Goal: Information Seeking & Learning: Learn about a topic

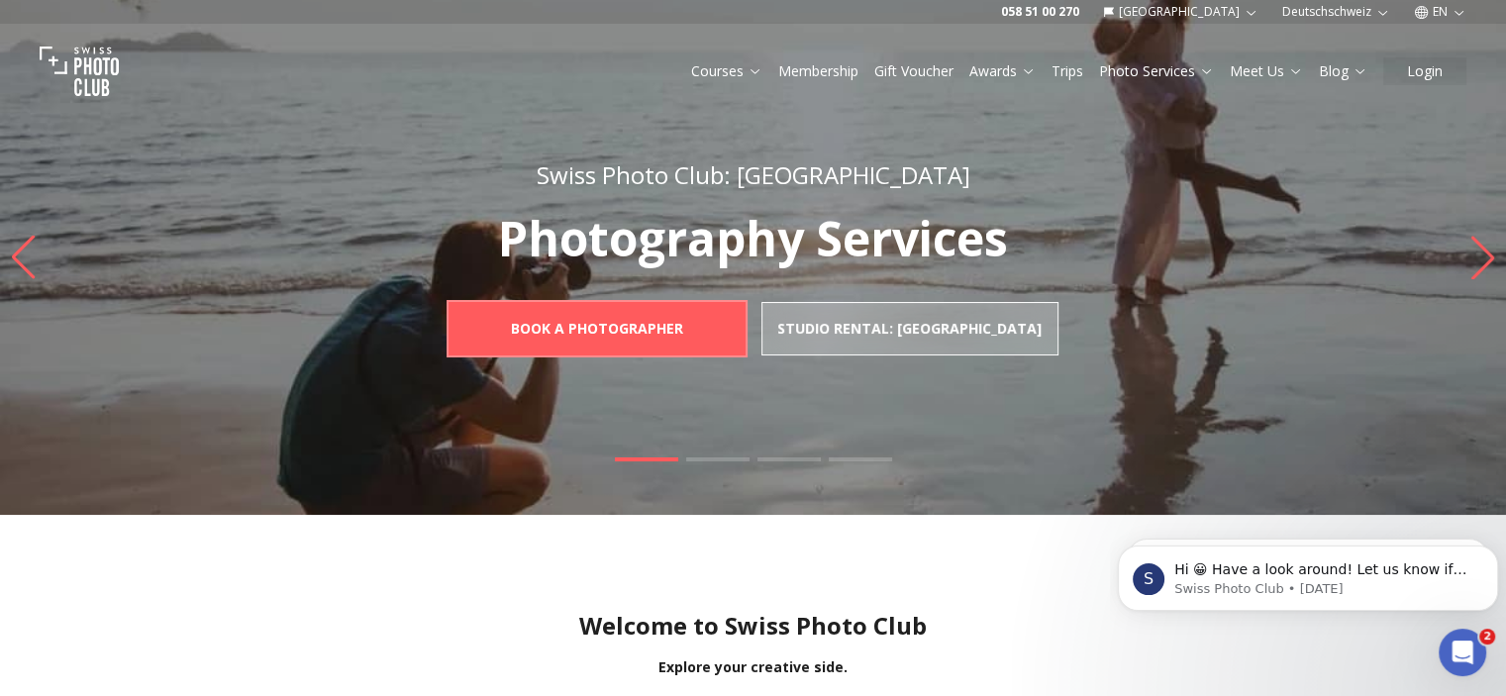
click at [1462, 259] on img "1 / 4" at bounding box center [753, 257] width 1506 height 515
click at [1473, 256] on icon "Next slide" at bounding box center [1483, 258] width 27 height 44
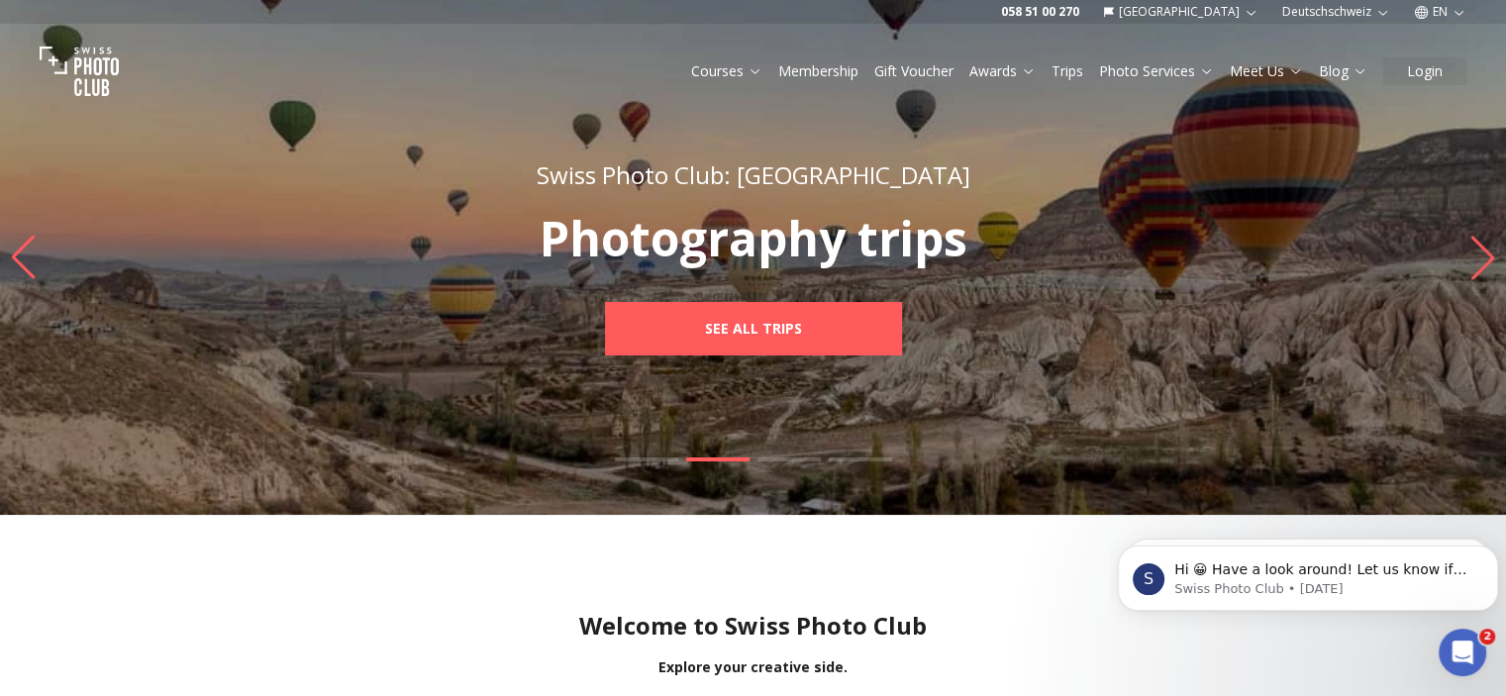
click at [1473, 256] on icon "Next slide" at bounding box center [1483, 258] width 27 height 44
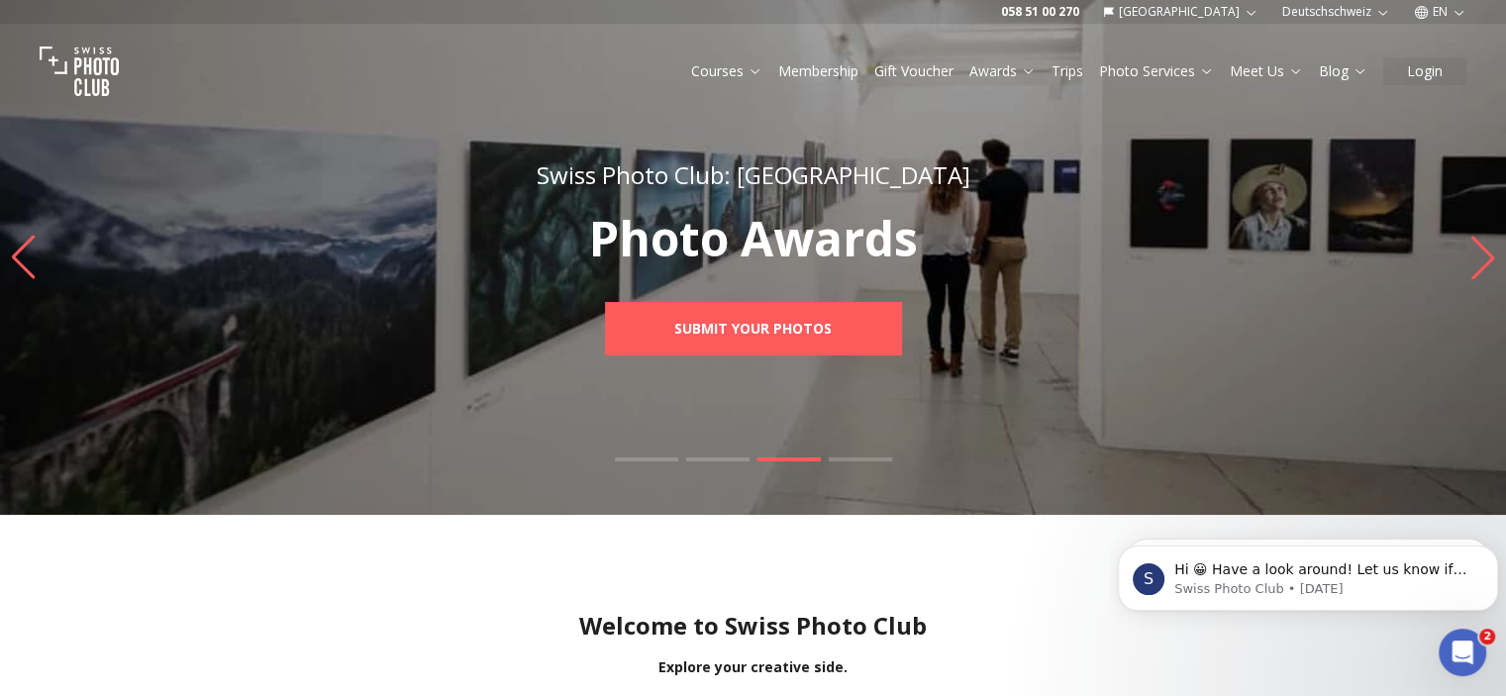
click at [1473, 256] on icon "Next slide" at bounding box center [1483, 258] width 27 height 44
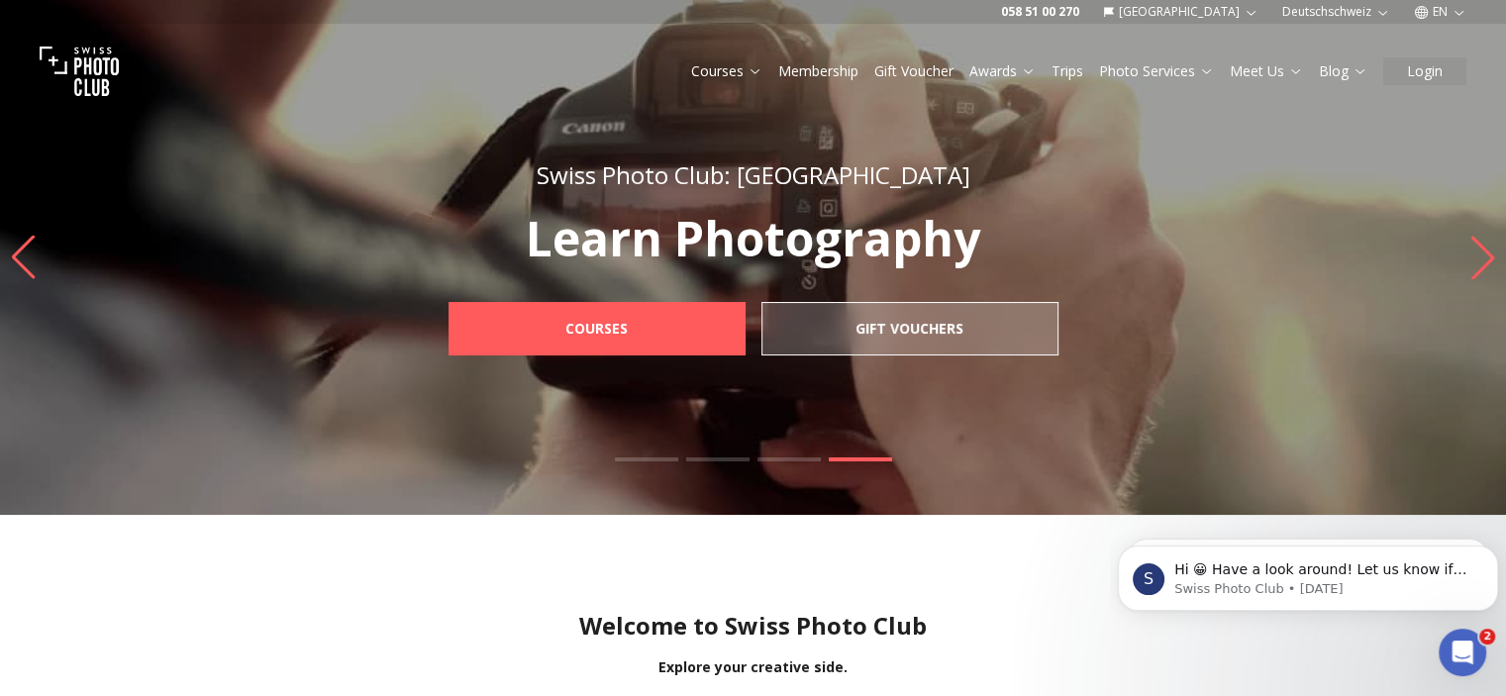
click at [1473, 256] on icon "Next slide" at bounding box center [1483, 258] width 27 height 44
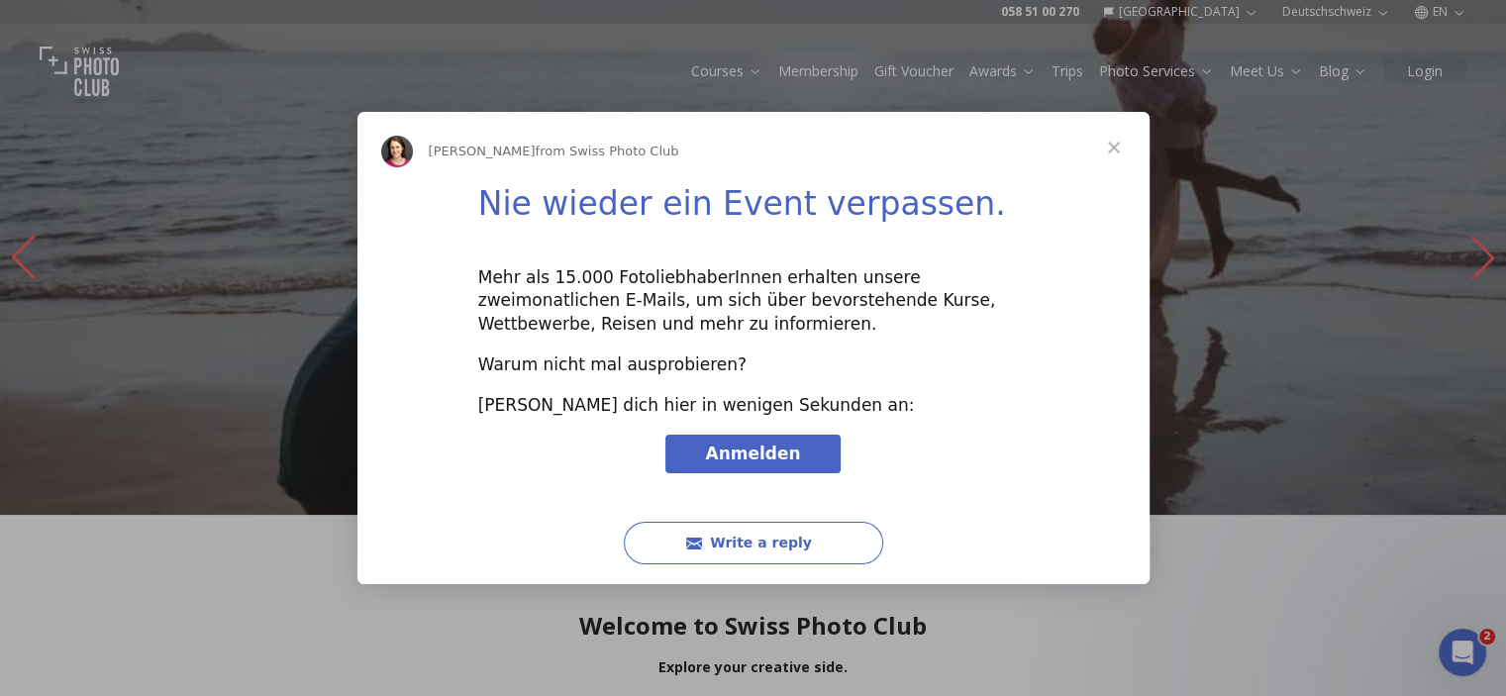
click at [1118, 147] on span "Close" at bounding box center [1114, 147] width 71 height 71
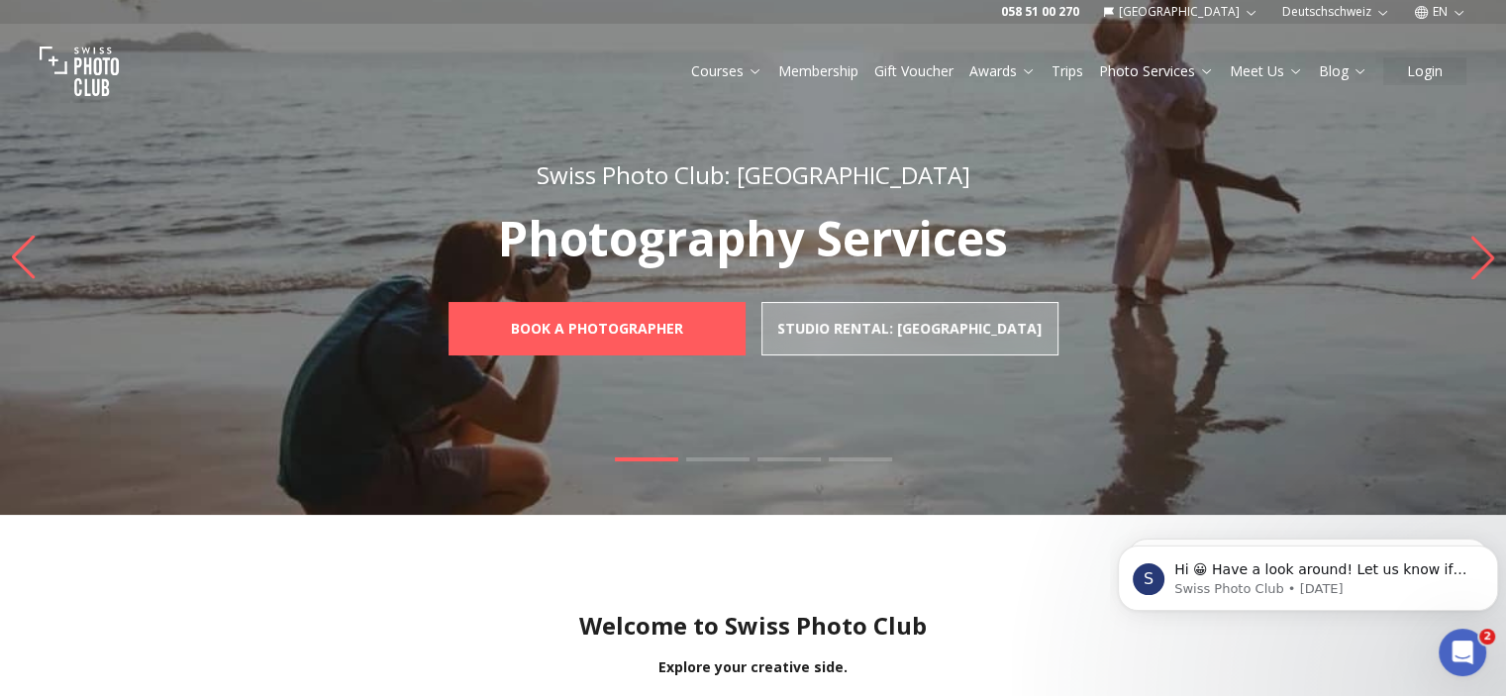
click at [1467, 248] on img "1 / 4" at bounding box center [753, 257] width 1506 height 515
click at [1471, 247] on icon "Next slide" at bounding box center [1483, 258] width 27 height 44
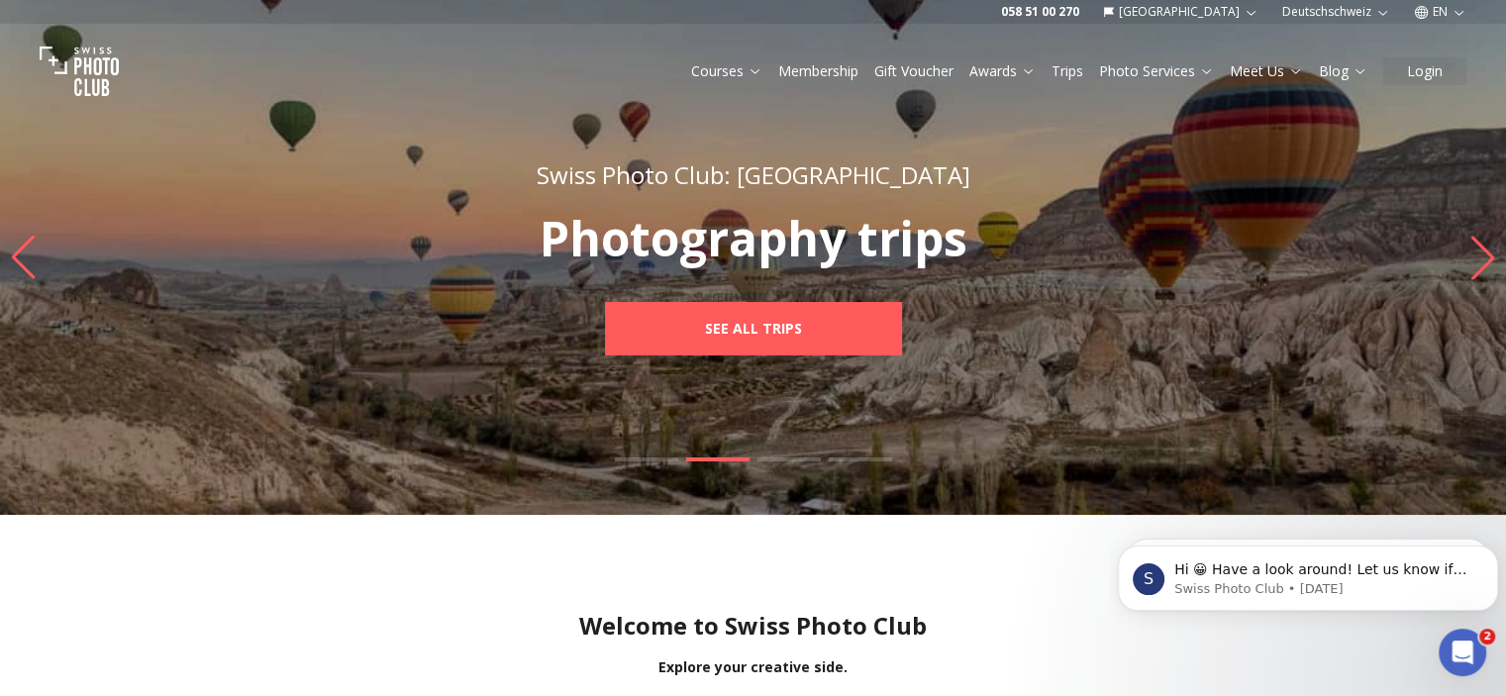
click at [1472, 246] on icon "Next slide" at bounding box center [1483, 258] width 27 height 44
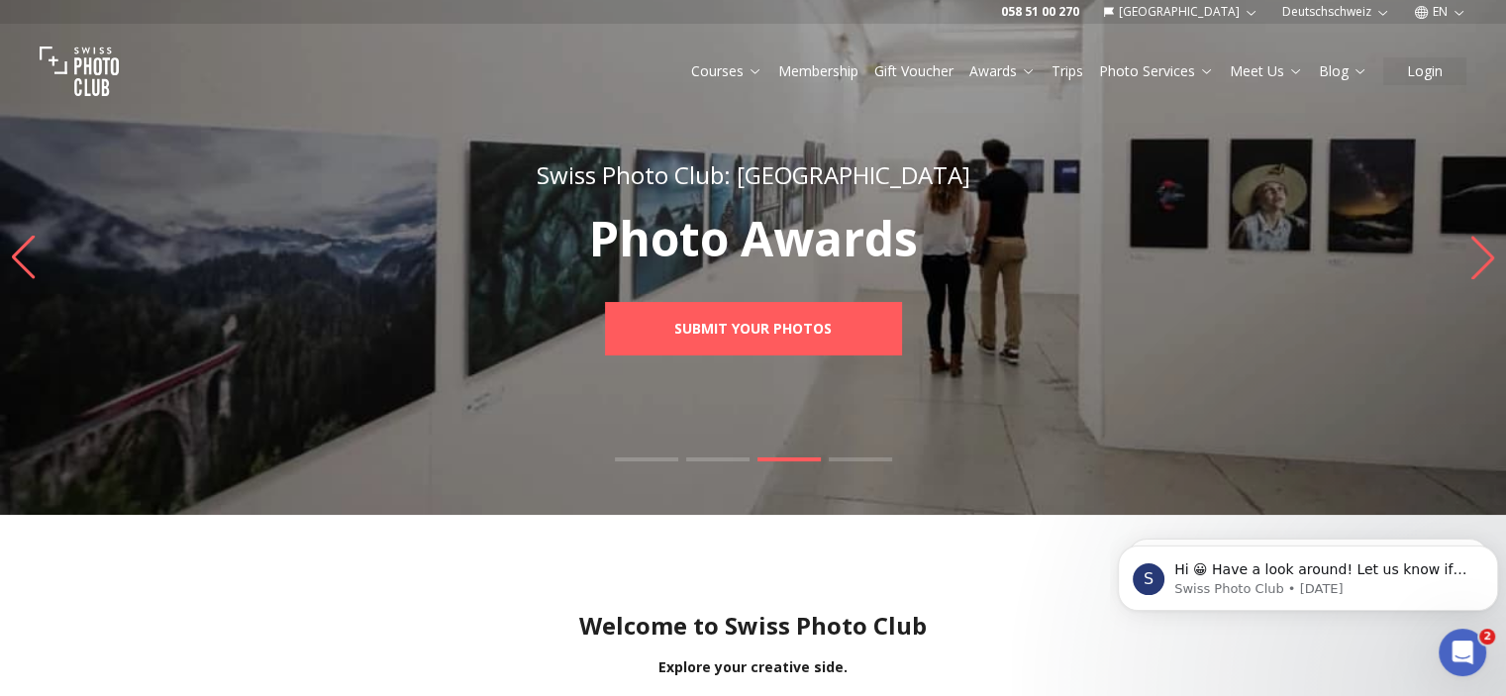
click at [1472, 246] on icon "Next slide" at bounding box center [1483, 258] width 27 height 44
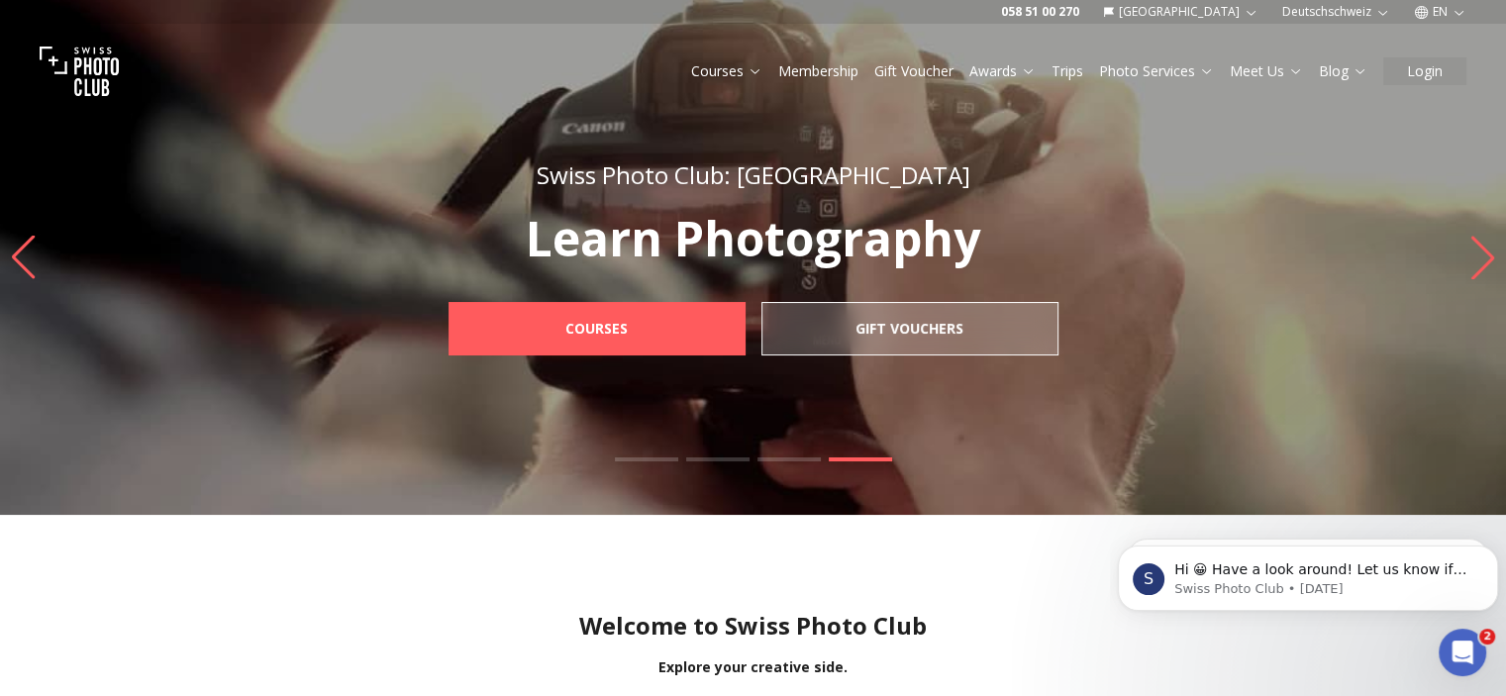
click at [1472, 246] on icon "Next slide" at bounding box center [1483, 258] width 27 height 44
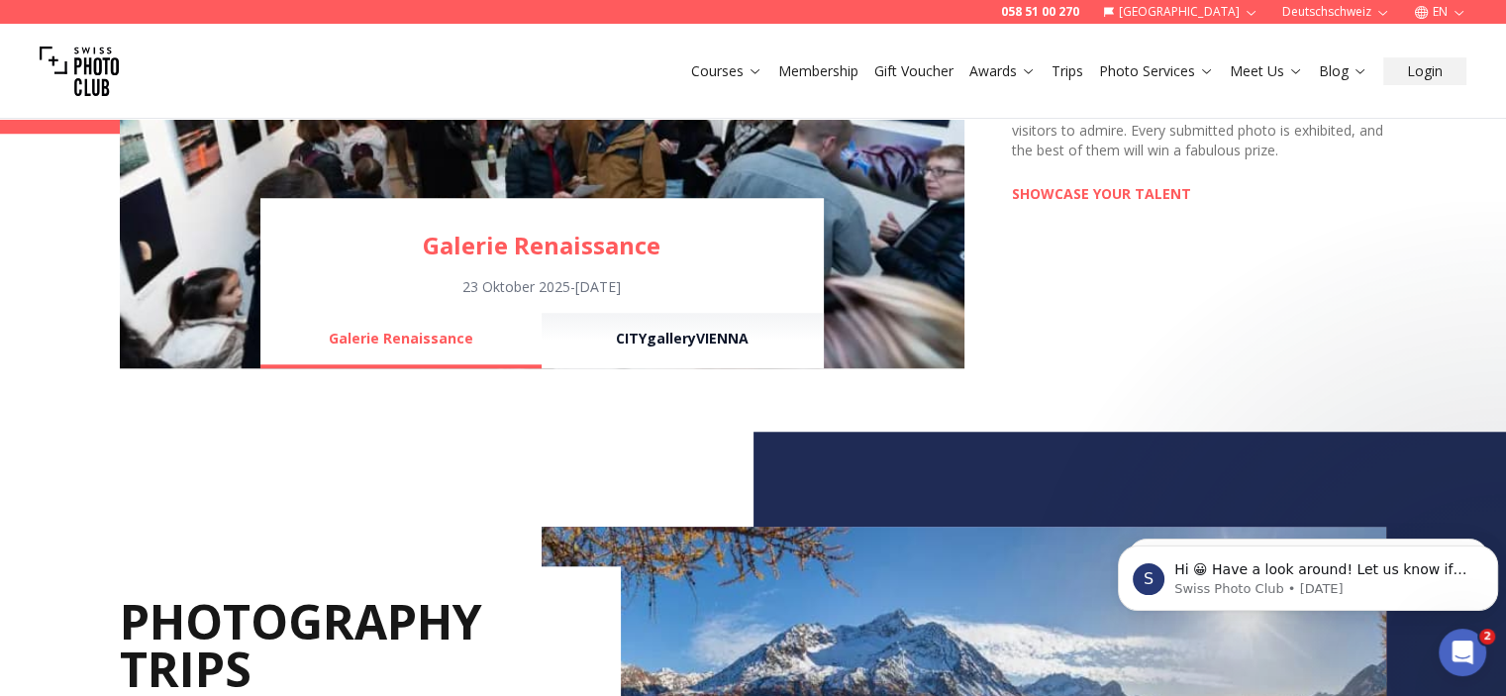
scroll to position [1585, 0]
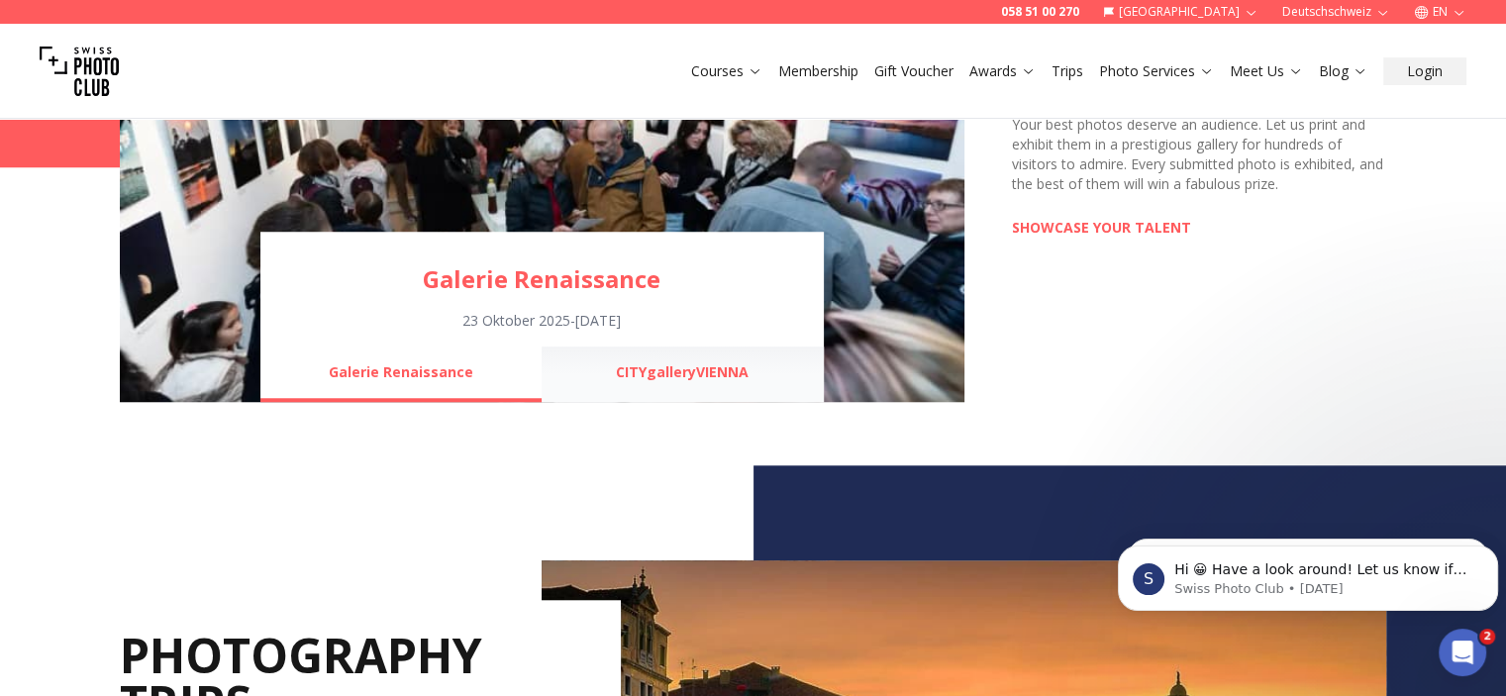
click at [686, 379] on button "CITYgalleryVIENNA" at bounding box center [682, 374] width 281 height 55
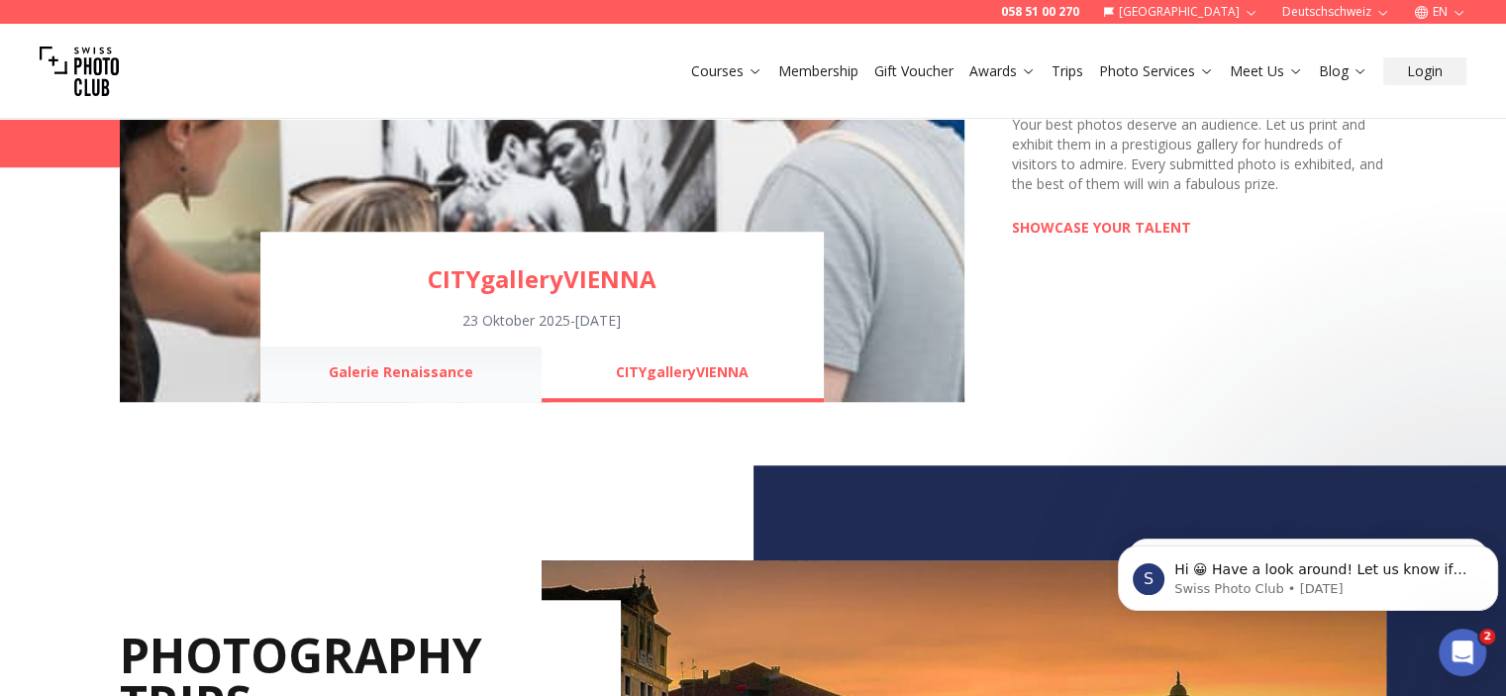
click at [411, 366] on button "Galerie Renaissance" at bounding box center [400, 374] width 281 height 55
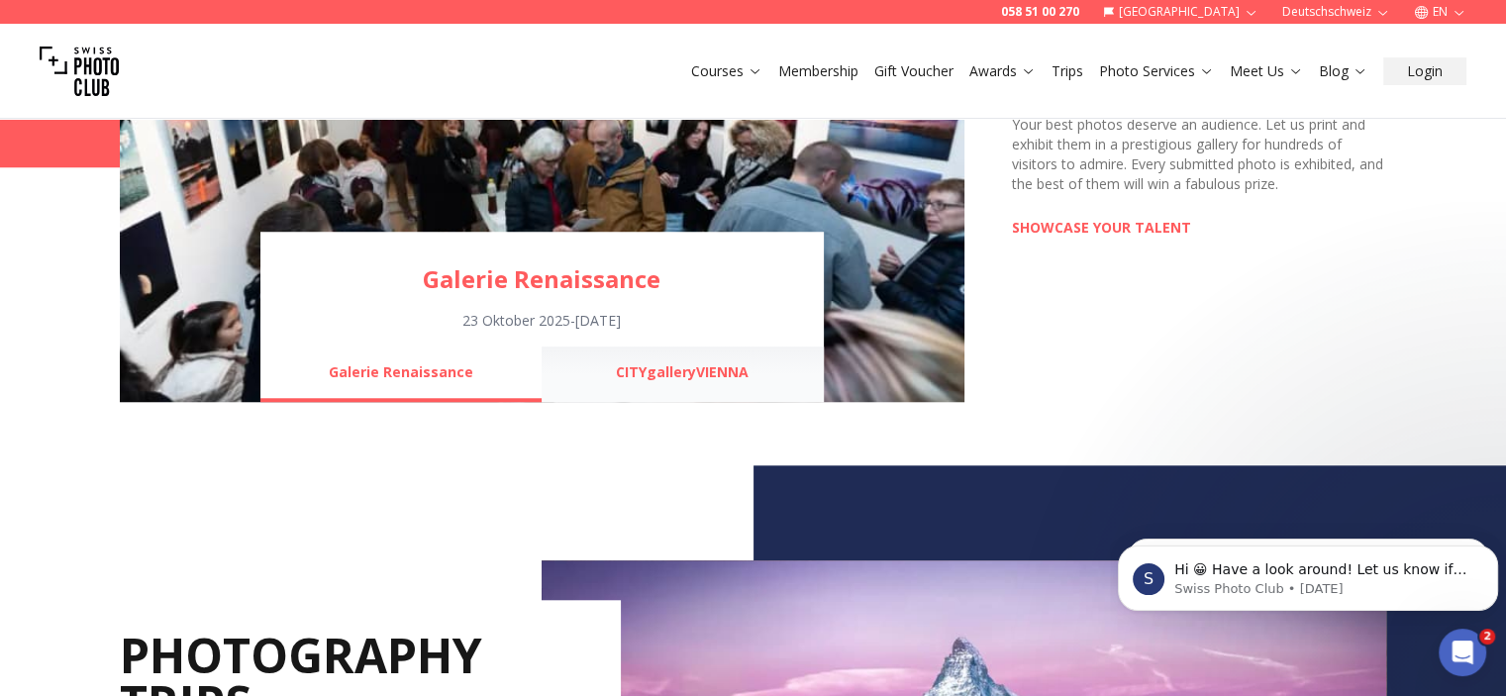
click at [638, 381] on button "CITYgalleryVIENNA" at bounding box center [682, 374] width 281 height 55
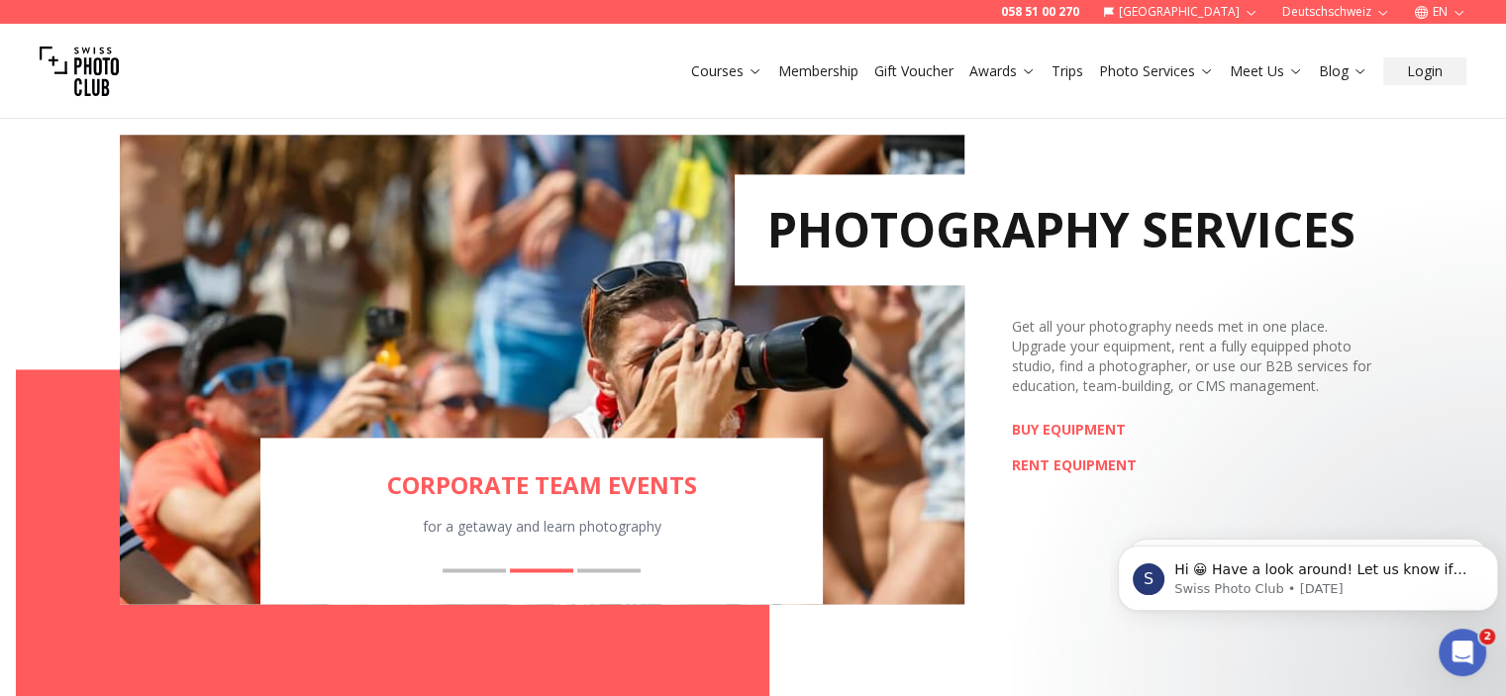
scroll to position [2674, 0]
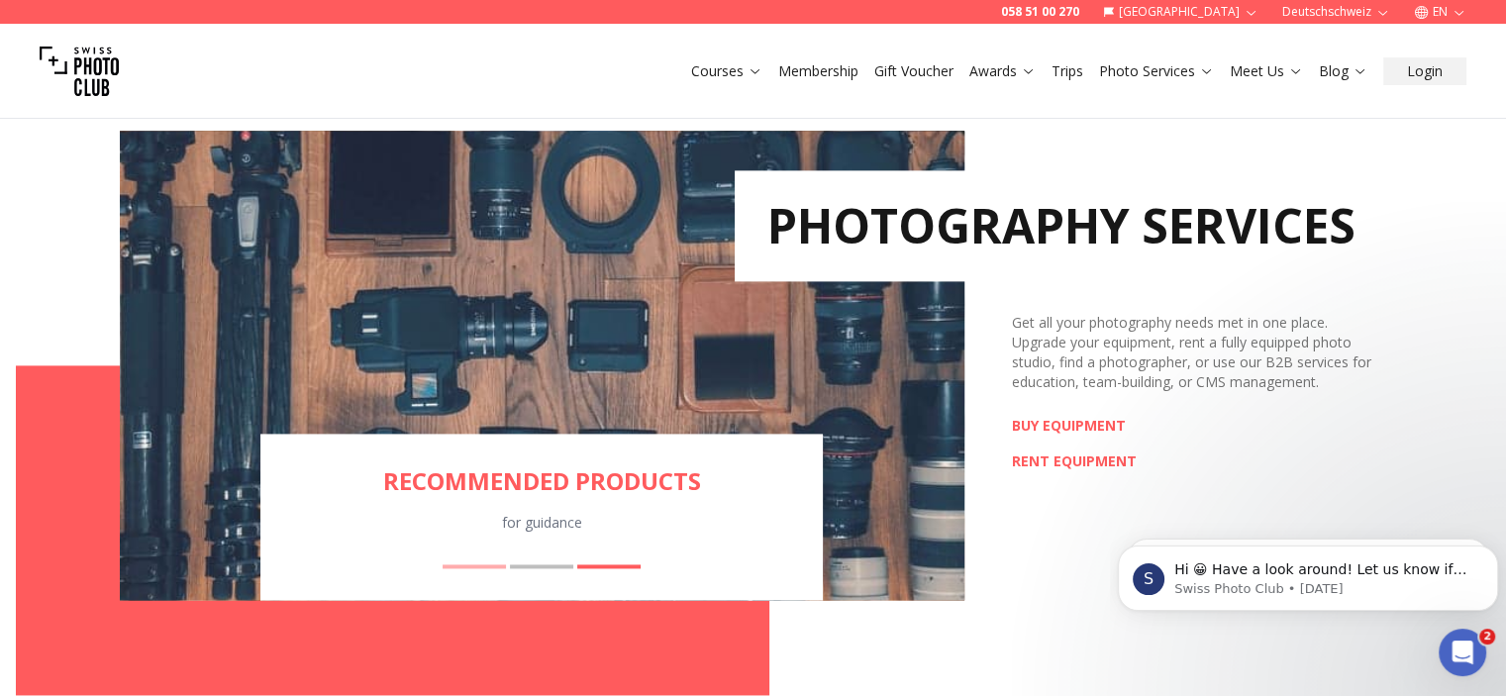
click at [479, 567] on button "BOOK A PHOTOGRAPHER" at bounding box center [474, 567] width 63 height 4
click at [545, 566] on button "CORPORATE TEAM EVENTS" at bounding box center [541, 567] width 63 height 4
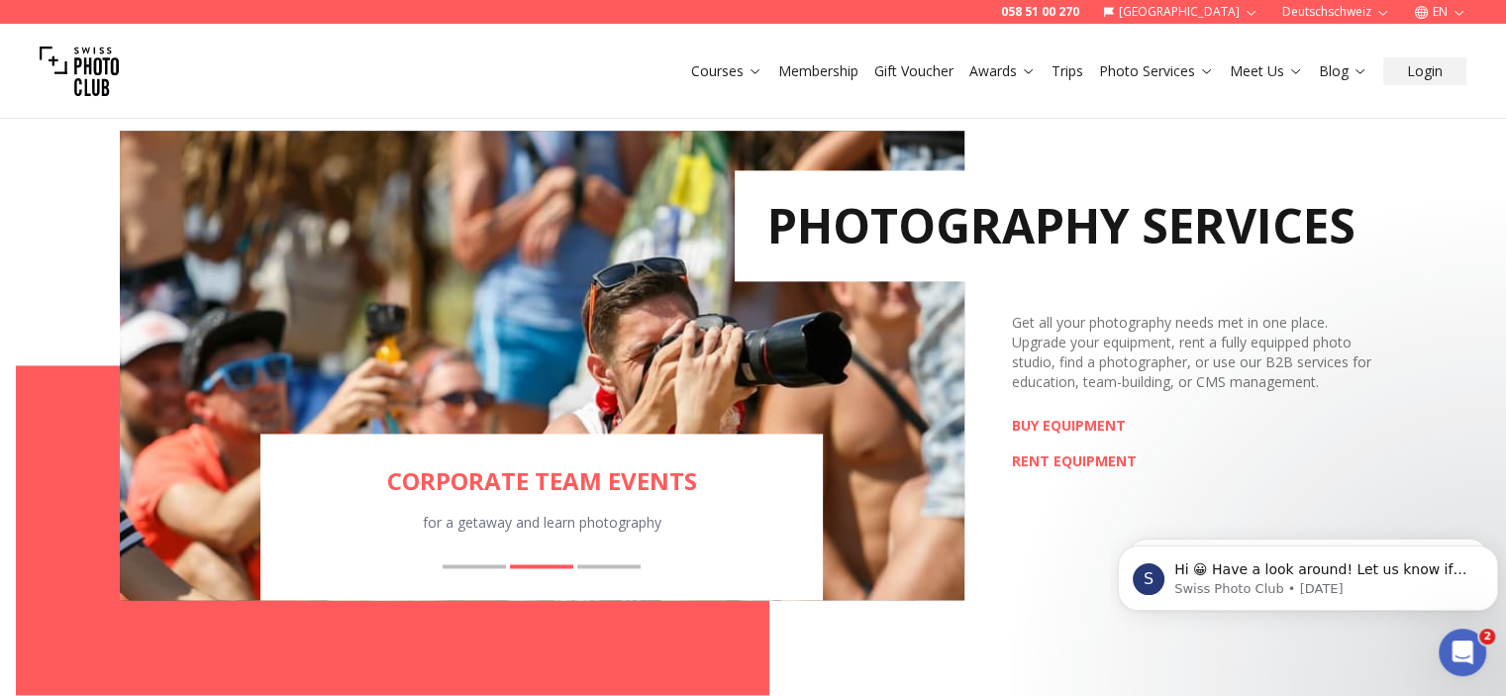
click at [609, 560] on div "CORPORATE TEAM EVENTS for a getaway and learn photography BOOK A PHOTOGRAPHER C…" at bounding box center [542, 517] width 564 height 166
click at [604, 566] on button "RECOMMENDED PRODUCTS" at bounding box center [608, 567] width 63 height 4
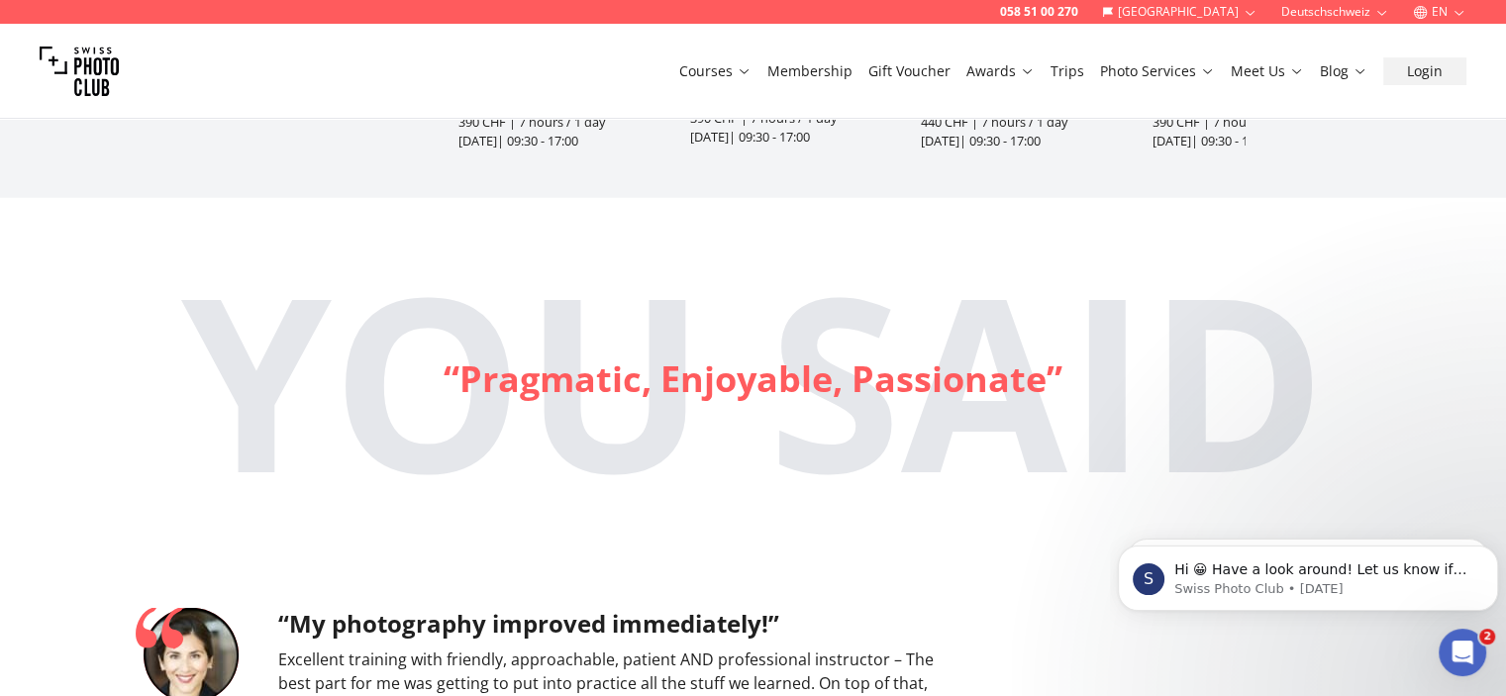
scroll to position [5349, 0]
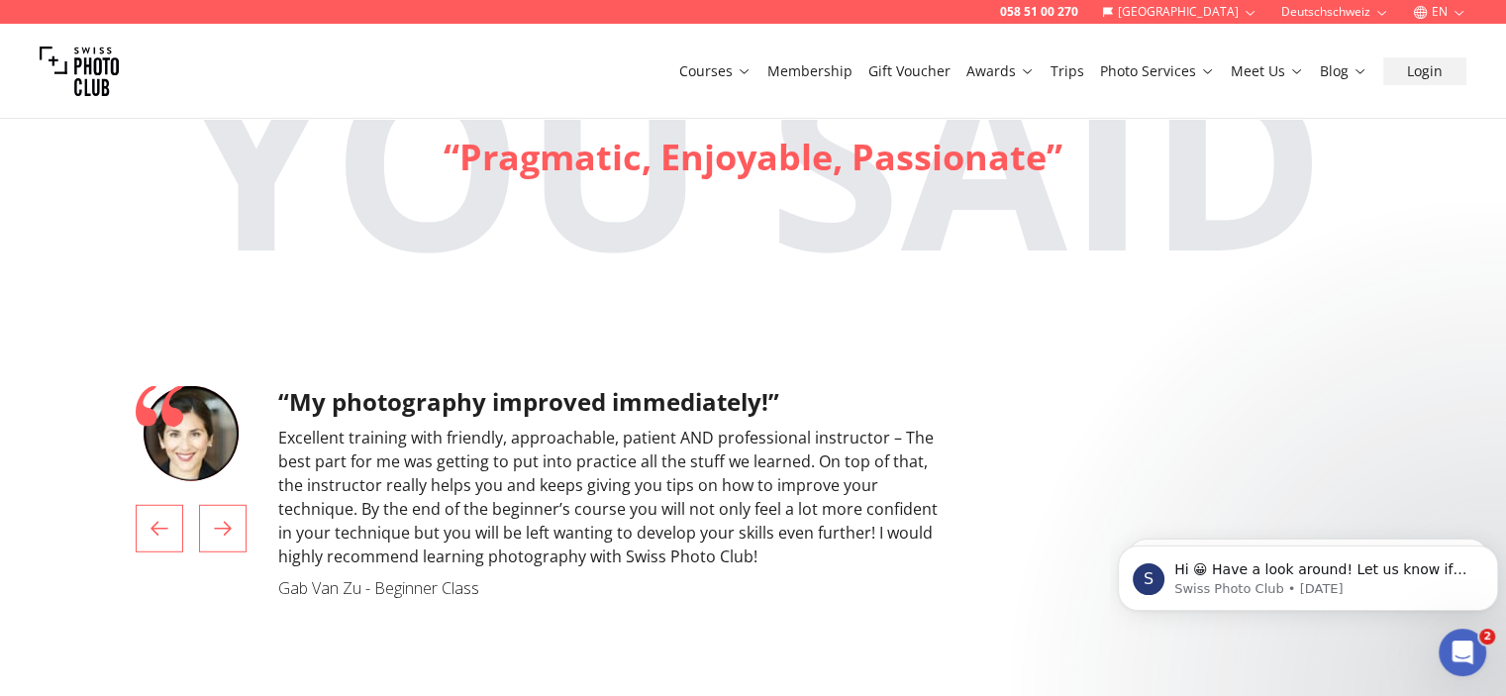
click at [231, 517] on icon "1 / 4" at bounding box center [223, 529] width 24 height 24
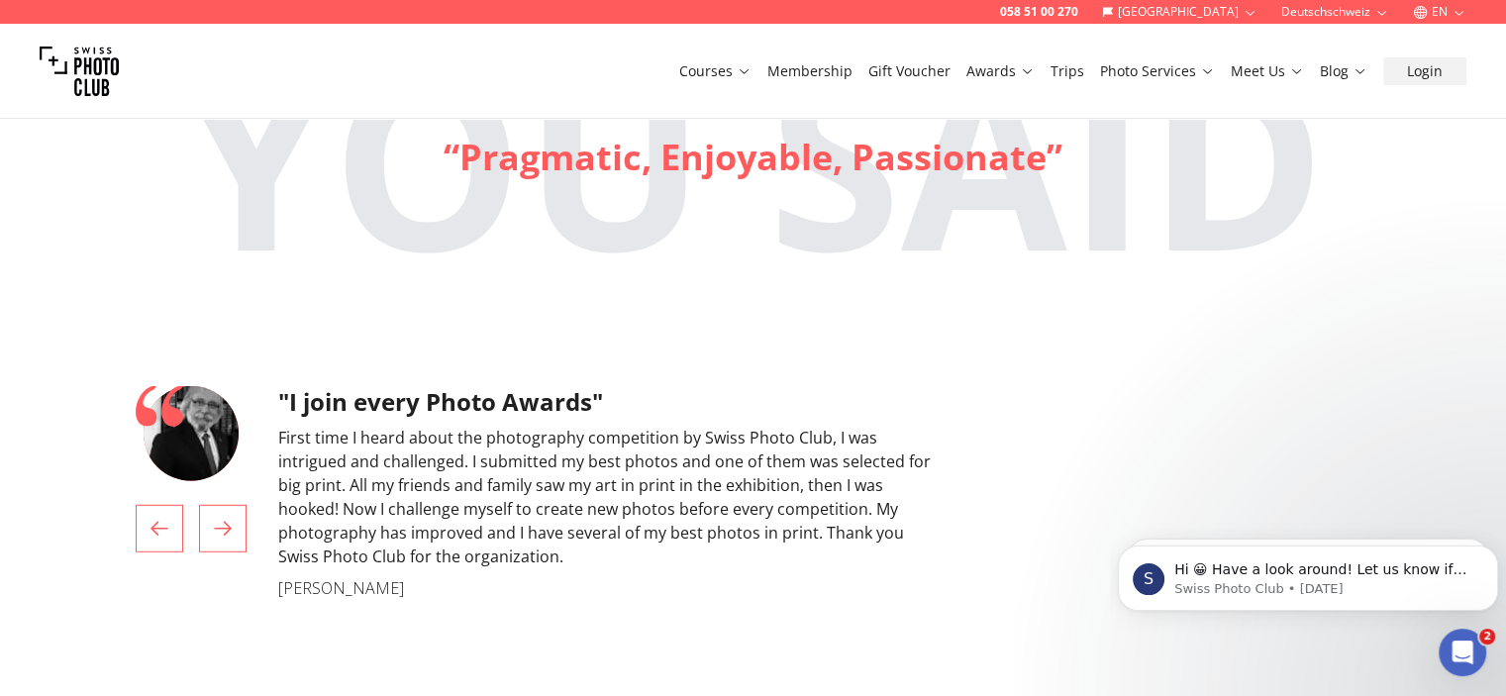
click at [231, 517] on icon "2 / 4" at bounding box center [223, 529] width 24 height 24
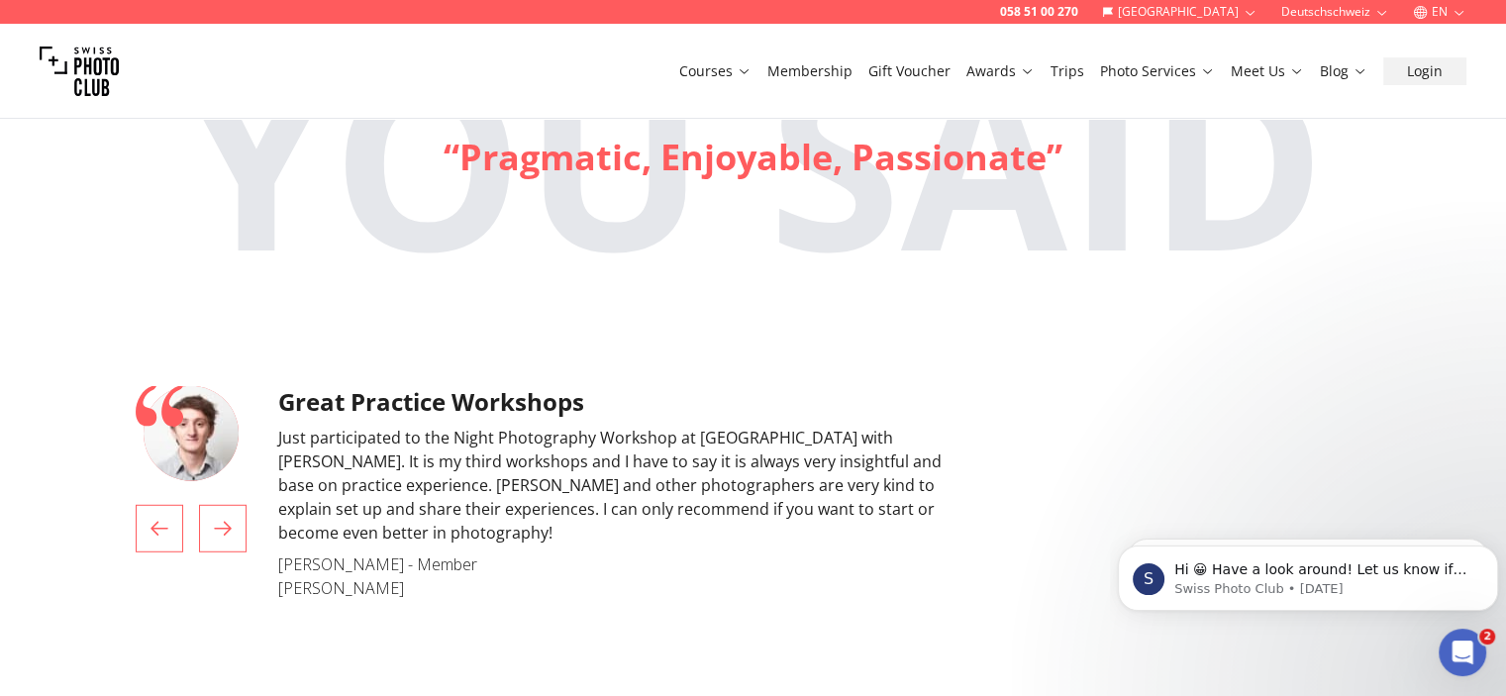
click at [231, 517] on icon "3 / 4" at bounding box center [223, 529] width 24 height 24
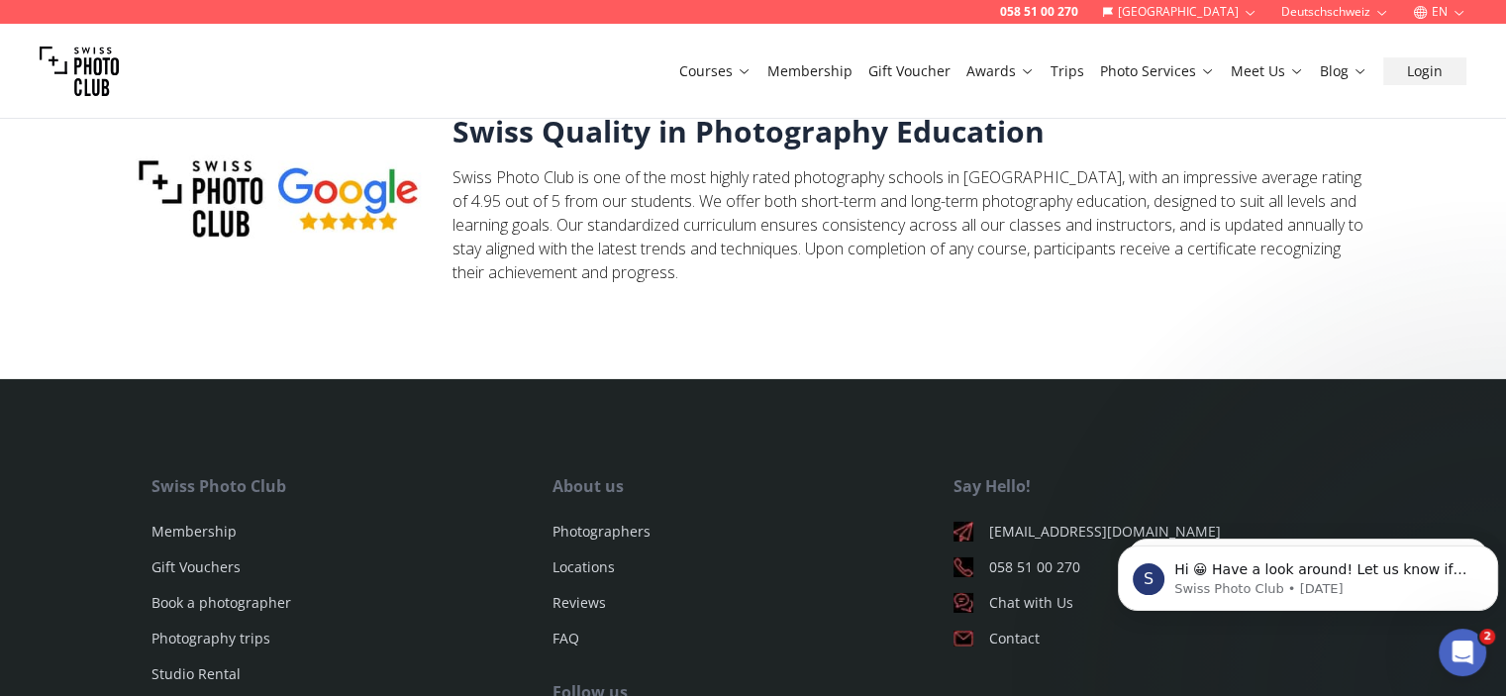
scroll to position [6651, 0]
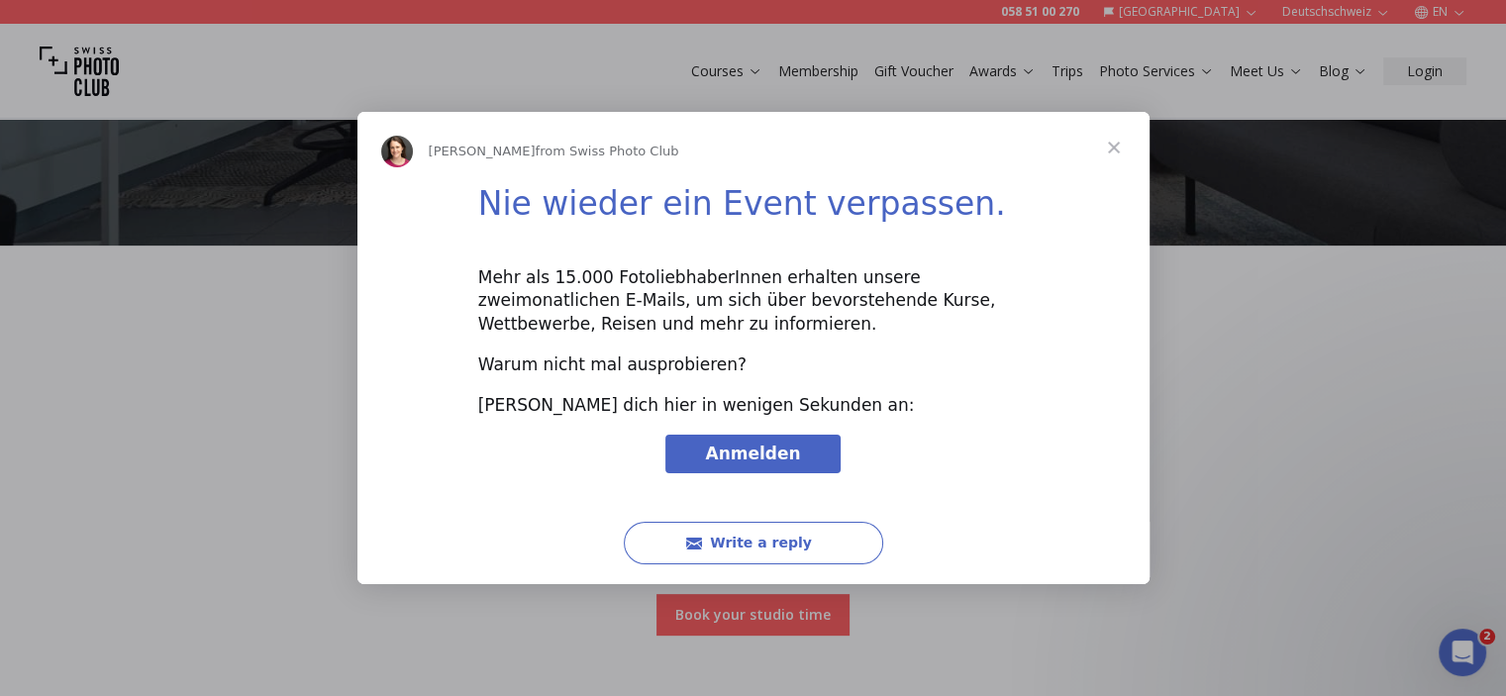
click at [1105, 145] on span "Close" at bounding box center [1114, 147] width 71 height 71
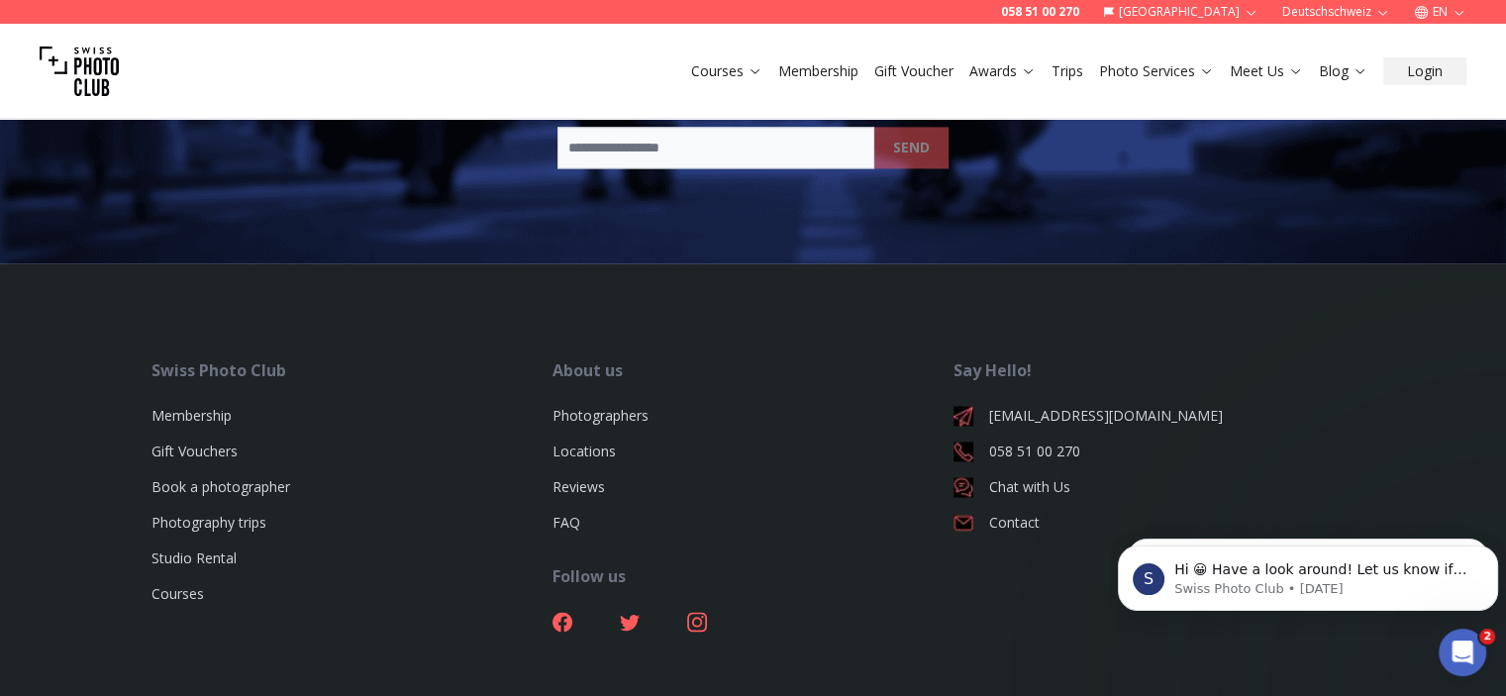
scroll to position [10296, 0]
